Goal: Task Accomplishment & Management: Manage account settings

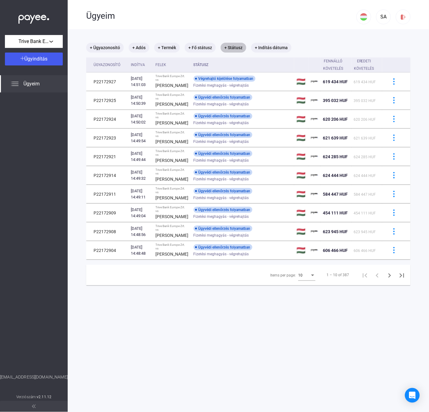
click at [232, 48] on mat-chip "+ Státusz" at bounding box center [234, 48] width 26 height 10
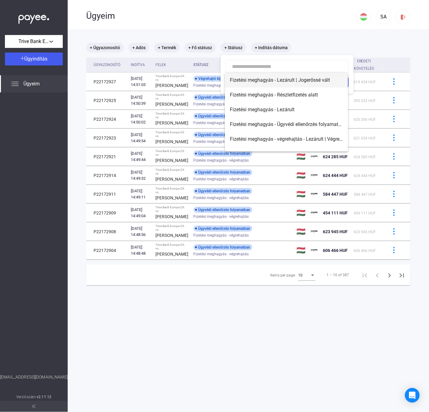
click at [285, 83] on span "Fizetési meghagyás - Lezárult | Jogerőssé vált" at bounding box center [286, 80] width 113 height 7
type input "**********"
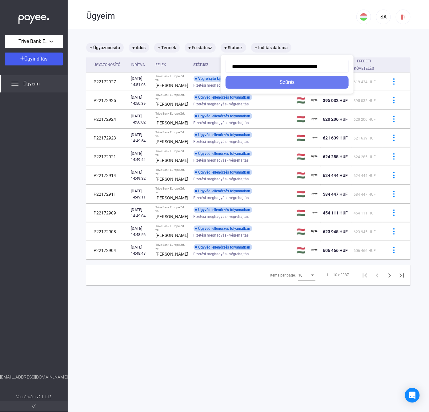
click at [285, 83] on div "Szűrés" at bounding box center [286, 82] width 119 height 7
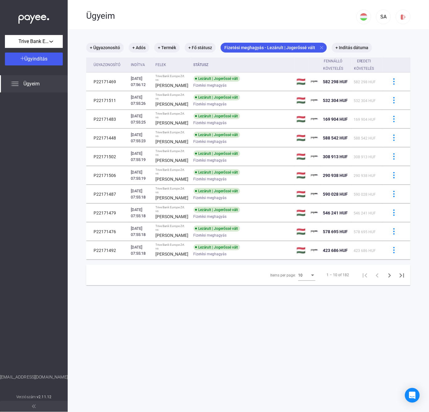
click at [303, 279] on div "10" at bounding box center [304, 275] width 12 height 7
click at [296, 328] on span "25" at bounding box center [300, 328] width 17 height 7
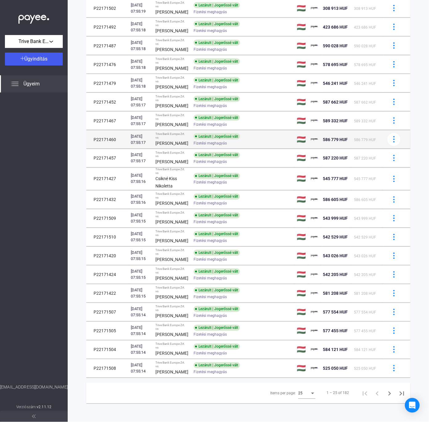
scroll to position [259, 0]
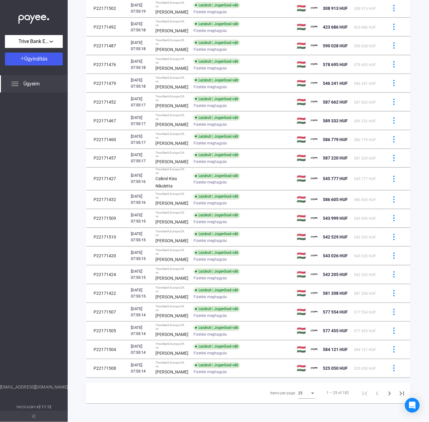
click at [310, 392] on div "Items per page:" at bounding box center [313, 393] width 6 height 5
click at [86, 391] on div at bounding box center [214, 211] width 429 height 422
click at [30, 170] on div at bounding box center [34, 239] width 68 height 292
click at [388, 393] on icon "Next page" at bounding box center [389, 394] width 3 height 4
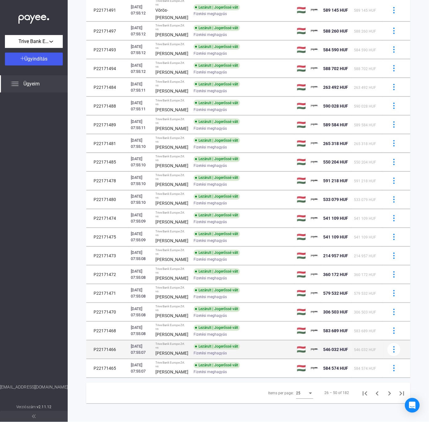
scroll to position [284, 0]
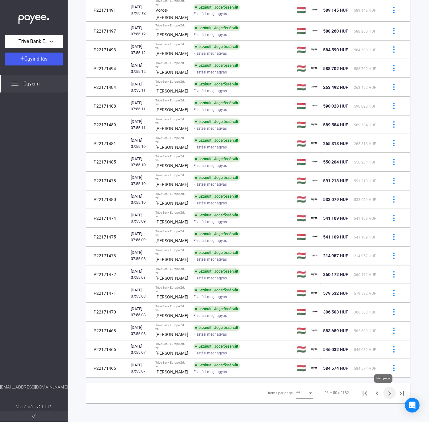
click at [388, 395] on icon "Next page" at bounding box center [389, 394] width 3 height 4
